Goal: Transaction & Acquisition: Book appointment/travel/reservation

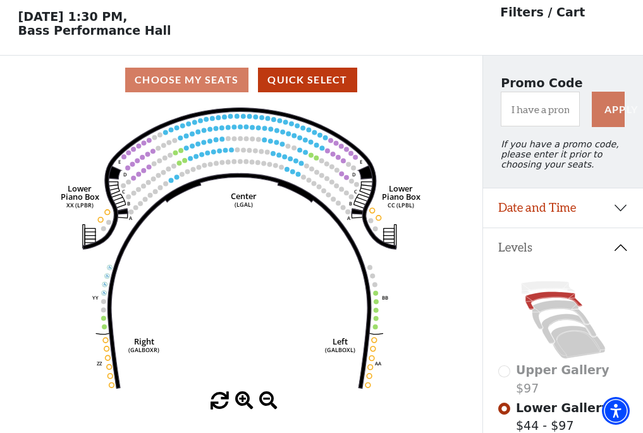
scroll to position [59, 0]
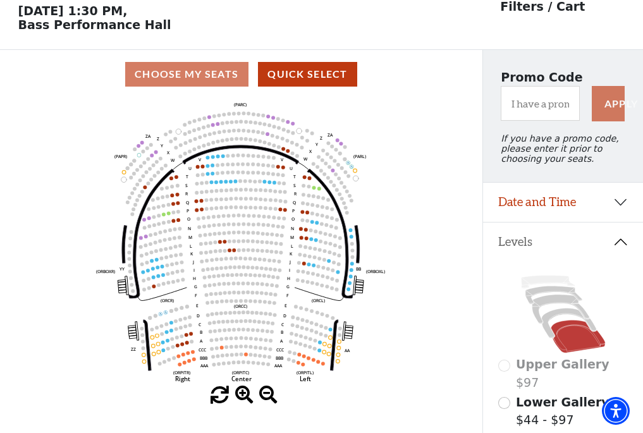
scroll to position [59, 0]
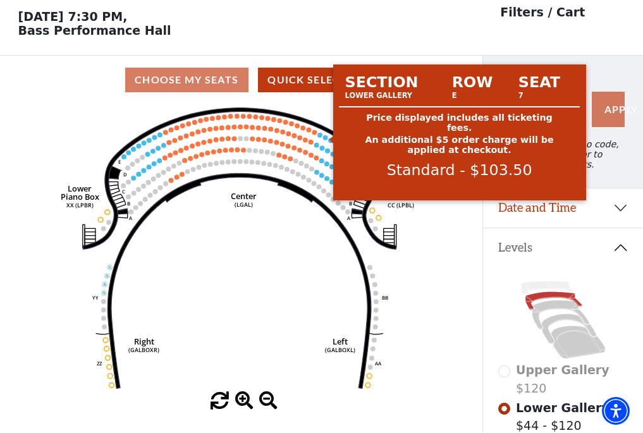
scroll to position [59, 0]
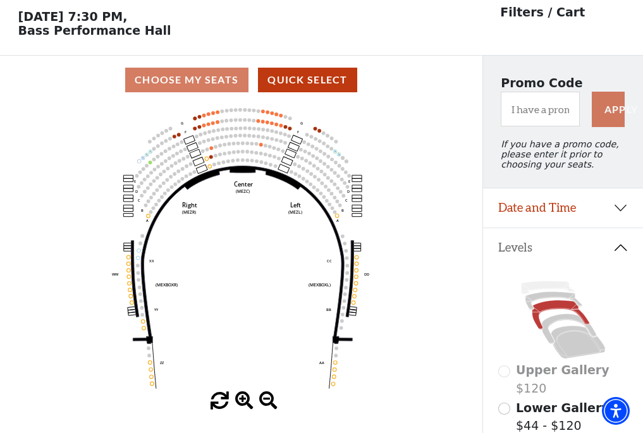
scroll to position [59, 0]
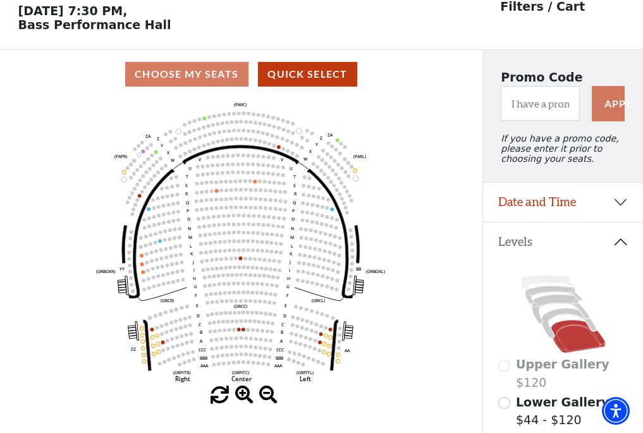
scroll to position [59, 0]
